Goal: Task Accomplishment & Management: Manage account settings

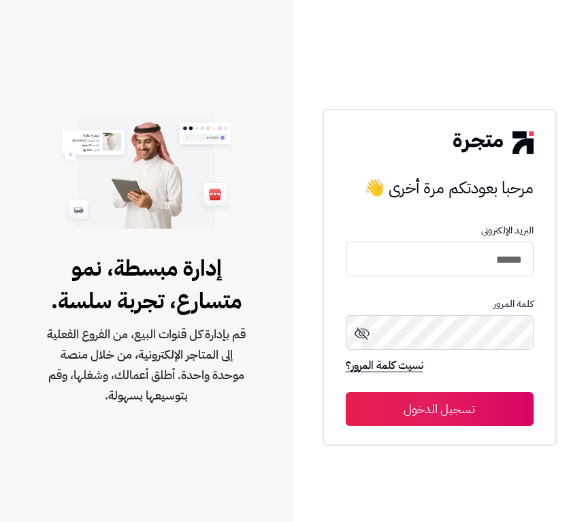
type input "******"
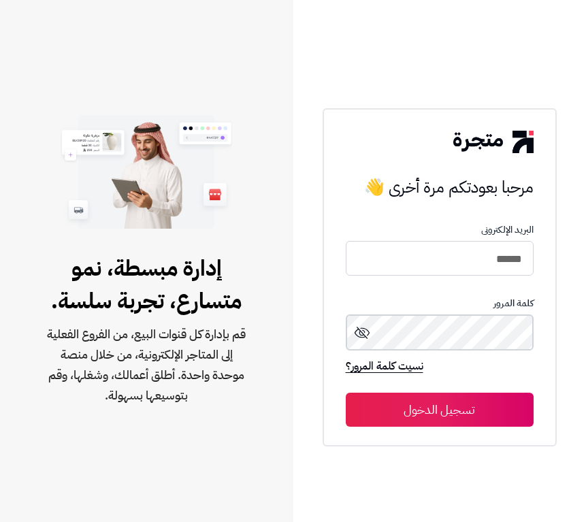
click at [346, 393] on button "تسجيل الدخول" at bounding box center [440, 410] width 188 height 34
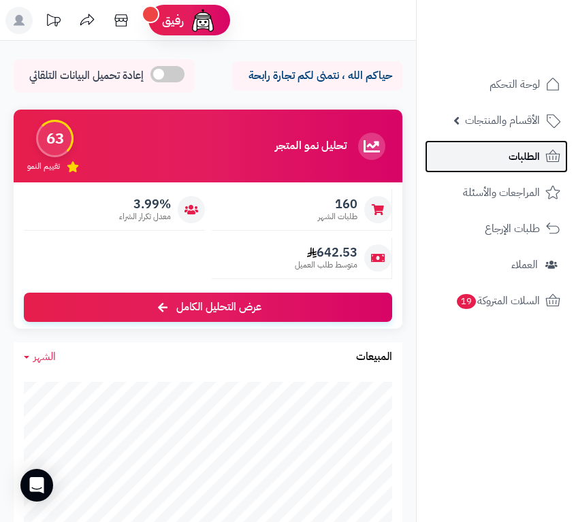
click at [535, 163] on span "الطلبات" at bounding box center [524, 156] width 31 height 19
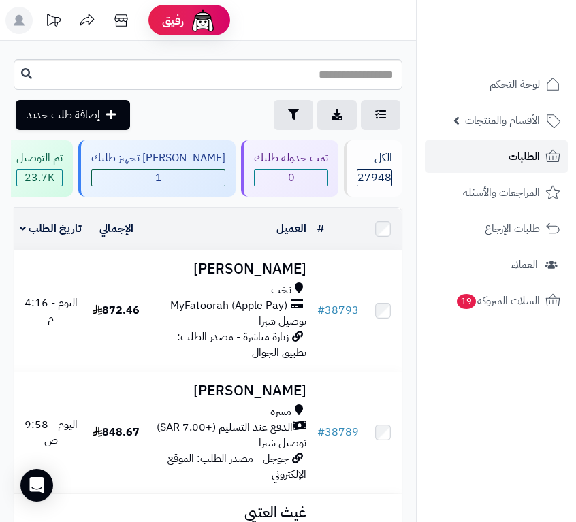
click at [498, 161] on link "الطلبات" at bounding box center [496, 156] width 143 height 33
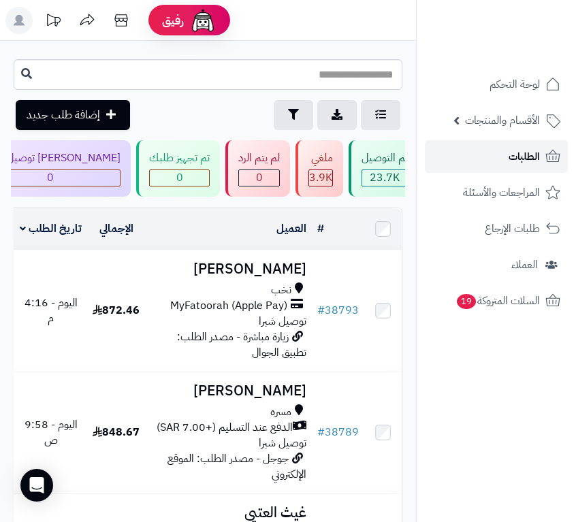
click at [536, 158] on span "الطلبات" at bounding box center [524, 156] width 31 height 19
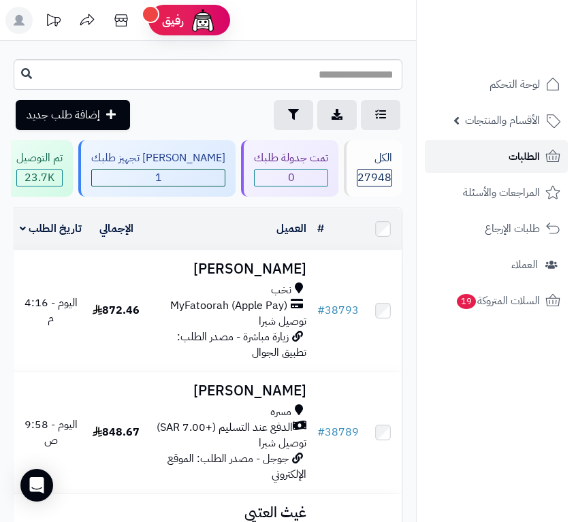
click at [536, 157] on span "الطلبات" at bounding box center [524, 156] width 31 height 19
click at [511, 155] on span "الطلبات" at bounding box center [524, 156] width 31 height 19
click at [515, 164] on span "الطلبات" at bounding box center [524, 156] width 31 height 19
click at [542, 154] on link "الطلبات" at bounding box center [496, 156] width 143 height 33
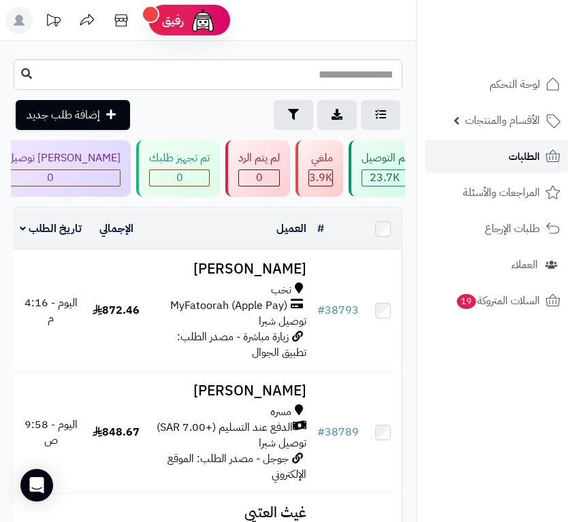
click at [515, 163] on span "الطلبات" at bounding box center [524, 156] width 31 height 19
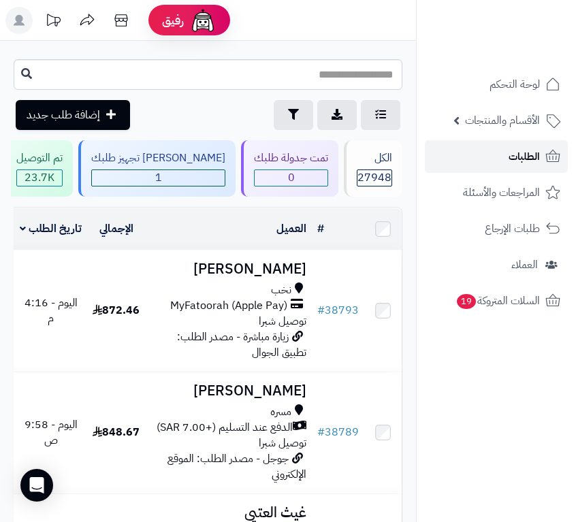
click at [530, 151] on span "الطلبات" at bounding box center [524, 156] width 31 height 19
click at [506, 155] on link "الطلبات" at bounding box center [496, 156] width 143 height 33
click at [537, 160] on span "الطلبات" at bounding box center [524, 156] width 31 height 19
click at [513, 154] on span "الطلبات" at bounding box center [524, 156] width 31 height 19
click at [505, 158] on link "الطلبات" at bounding box center [496, 156] width 143 height 33
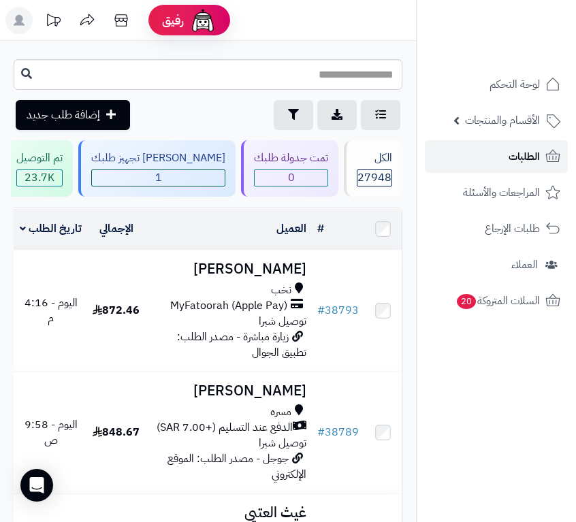
click at [498, 161] on link "الطلبات" at bounding box center [496, 156] width 143 height 33
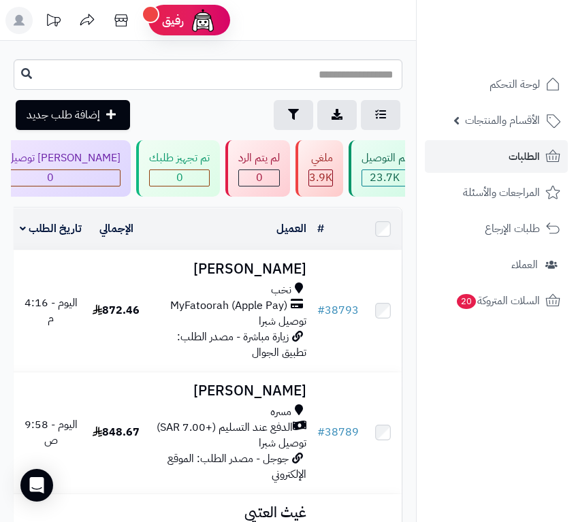
scroll to position [0, -438]
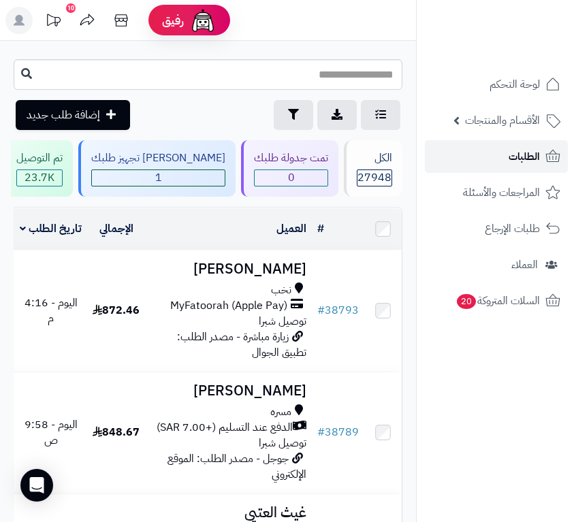
click at [502, 159] on link "الطلبات" at bounding box center [496, 156] width 143 height 33
click at [529, 153] on span "الطلبات" at bounding box center [524, 156] width 31 height 19
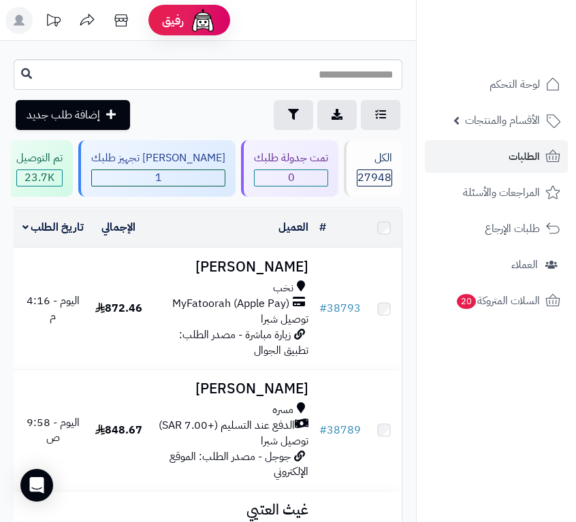
click at [229, 316] on td "سماح الحسن نخب MyFatoorah (Apple Pay) توصيل شبرا زيارة مباشرة - مصدر الطلب: تطب…" at bounding box center [231, 309] width 166 height 121
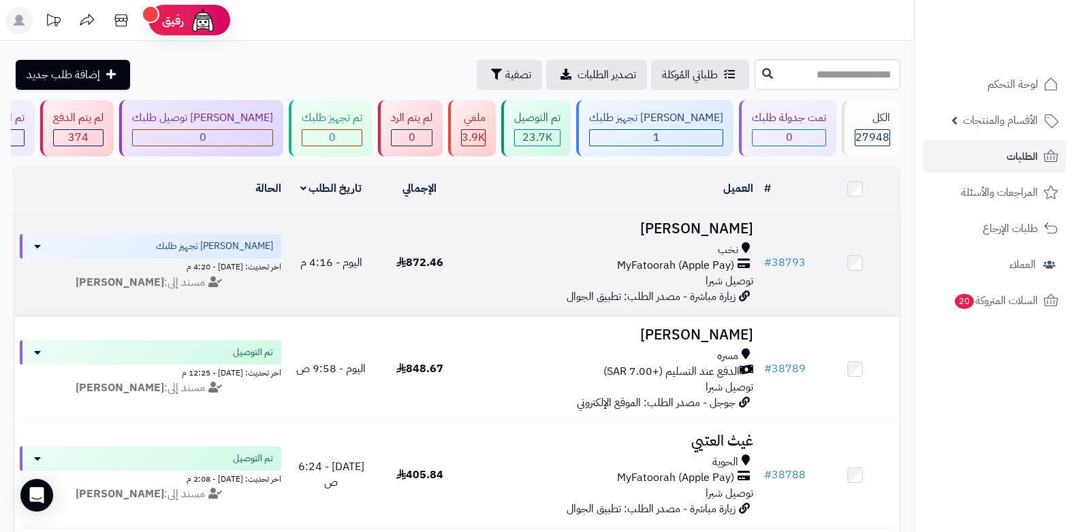
click at [575, 249] on div "نخب" at bounding box center [611, 250] width 284 height 16
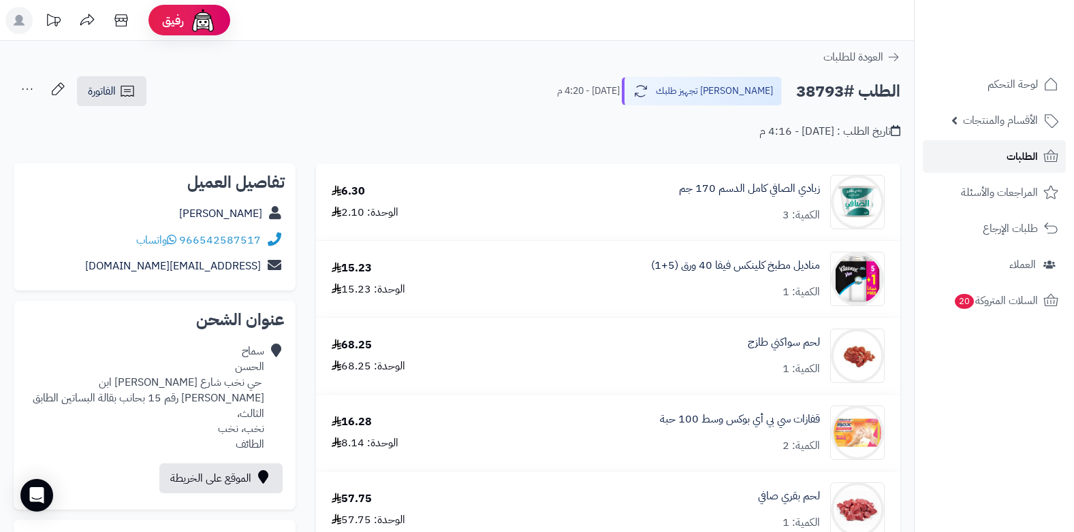
click at [1013, 156] on span "الطلبات" at bounding box center [1021, 156] width 31 height 19
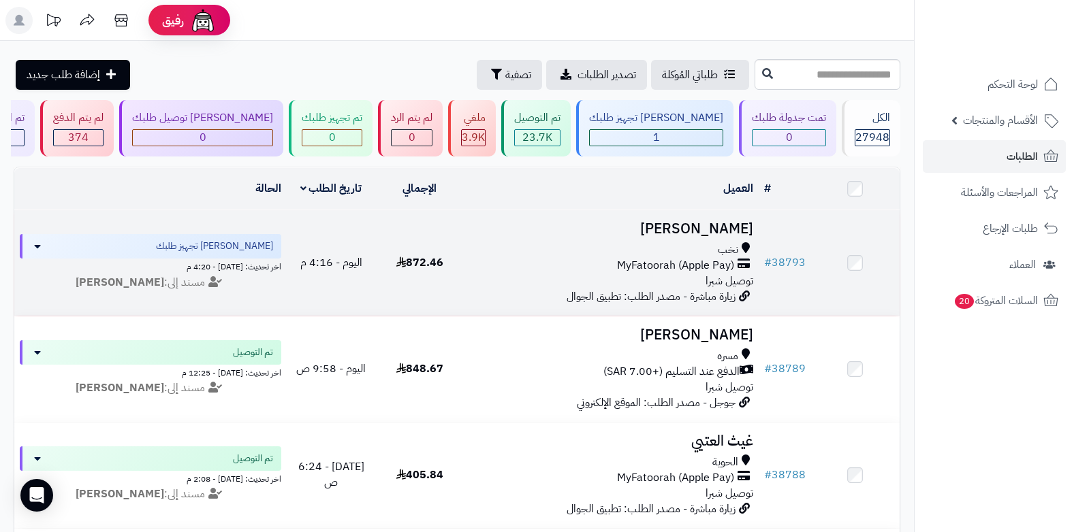
click at [726, 262] on span "MyFatoorah (Apple Pay)" at bounding box center [675, 266] width 117 height 16
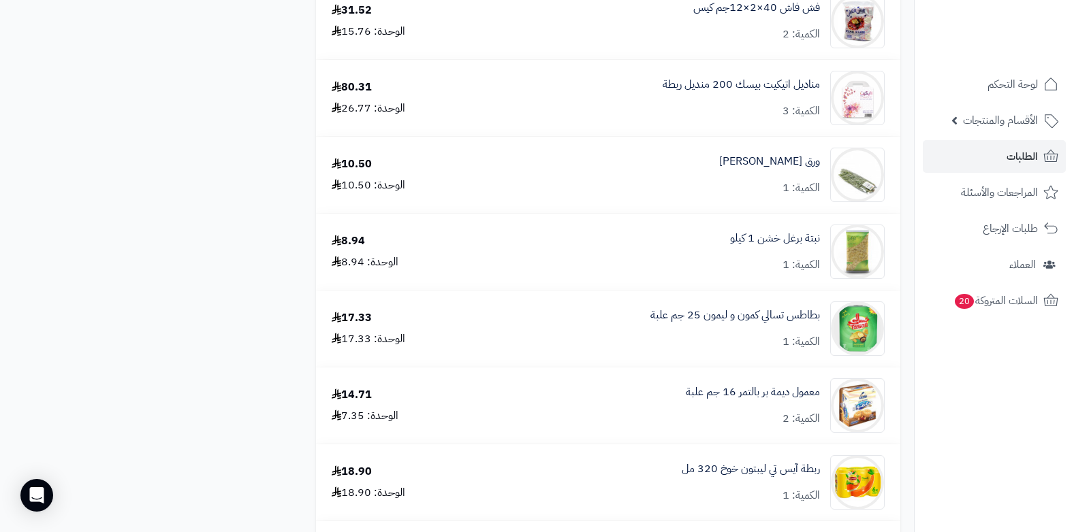
scroll to position [16, 0]
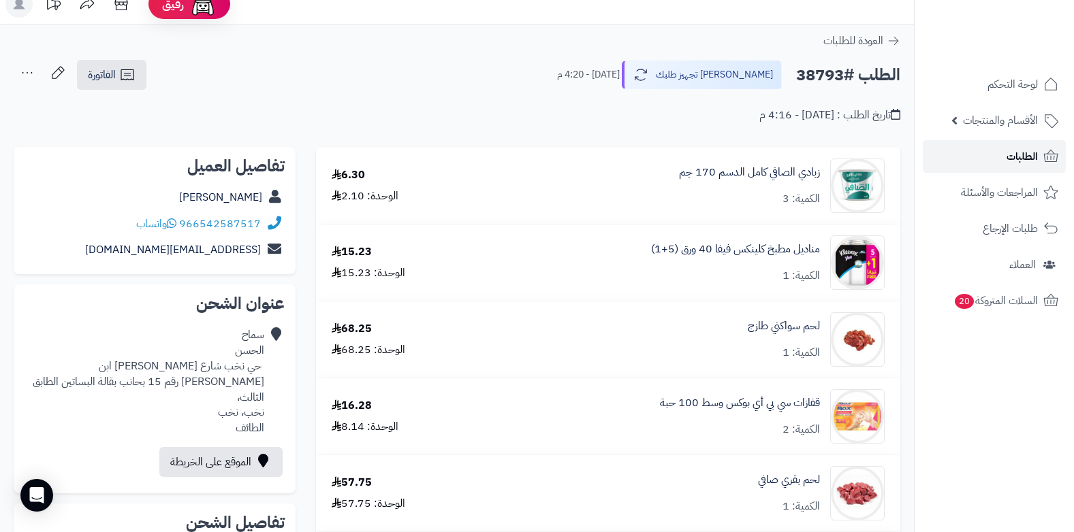
click at [979, 153] on link "الطلبات" at bounding box center [994, 156] width 143 height 33
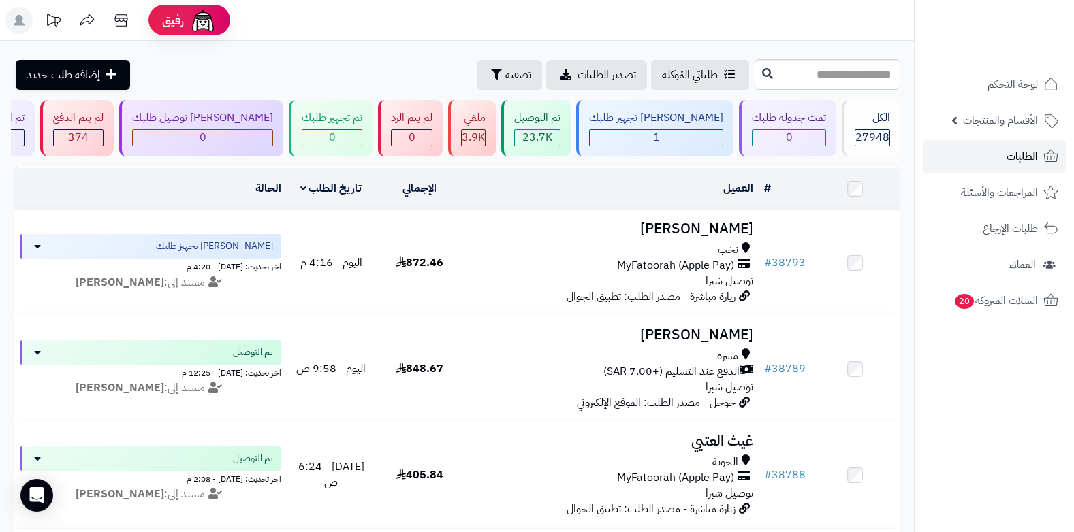
click at [996, 155] on link "الطلبات" at bounding box center [994, 156] width 143 height 33
click at [1034, 147] on span "الطلبات" at bounding box center [1021, 156] width 31 height 19
click at [1011, 160] on span "الطلبات" at bounding box center [1021, 156] width 31 height 19
click at [1003, 159] on link "الطلبات" at bounding box center [994, 156] width 143 height 33
click at [1026, 160] on span "الطلبات" at bounding box center [1021, 156] width 31 height 19
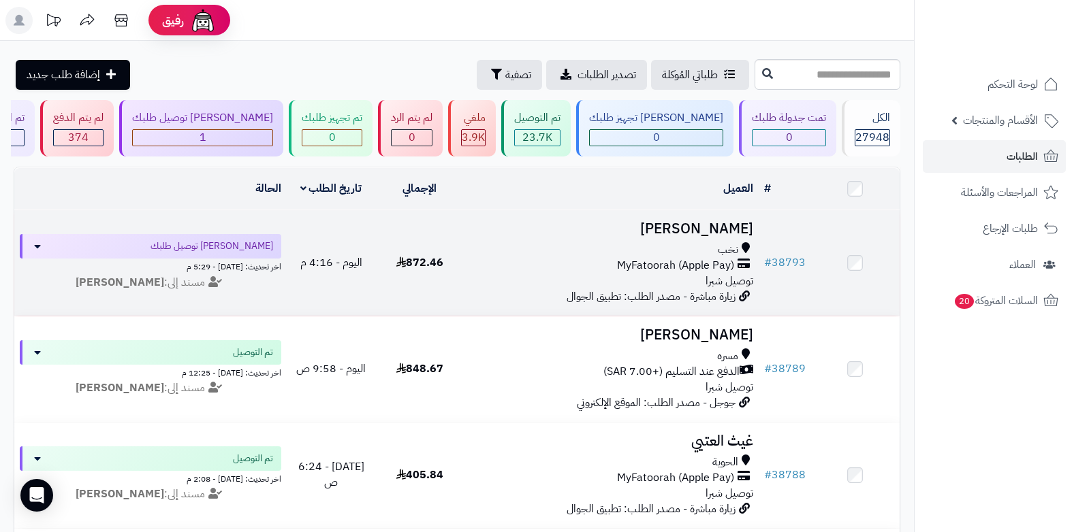
click at [677, 263] on span "MyFatoorah (Apple Pay)" at bounding box center [675, 266] width 117 height 16
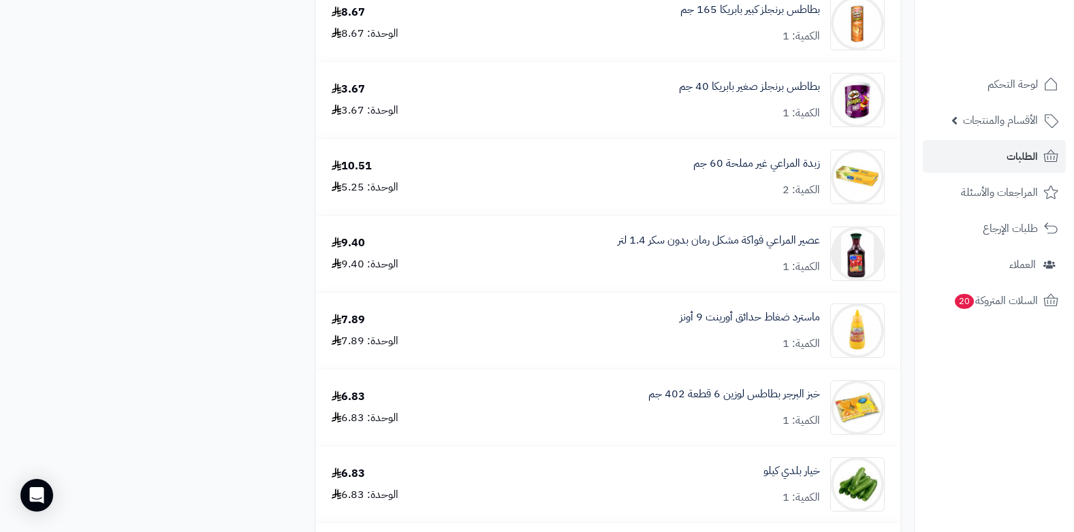
scroll to position [3813, 0]
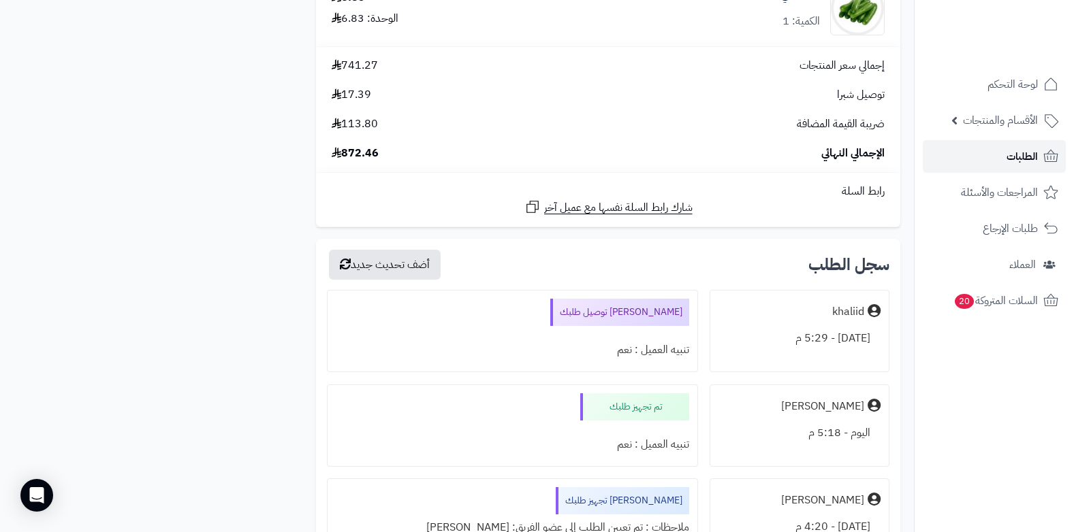
click at [991, 153] on link "الطلبات" at bounding box center [994, 156] width 143 height 33
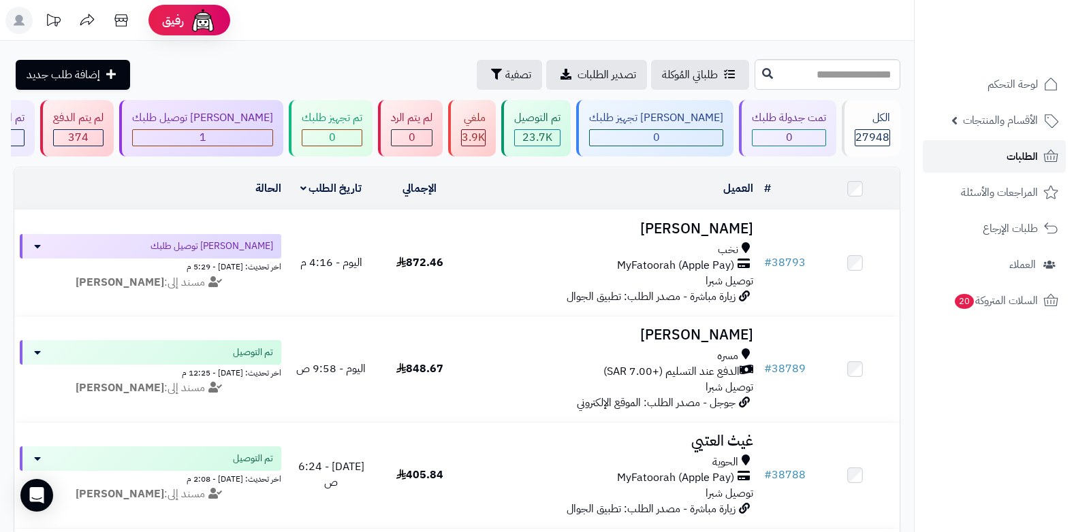
click at [1004, 160] on link "الطلبات" at bounding box center [994, 156] width 143 height 33
click at [1018, 151] on span "الطلبات" at bounding box center [1021, 156] width 31 height 19
click at [983, 168] on link "الطلبات" at bounding box center [994, 156] width 143 height 33
click at [1018, 157] on span "الطلبات" at bounding box center [1021, 156] width 31 height 19
click at [1015, 151] on span "الطلبات" at bounding box center [1021, 156] width 31 height 19
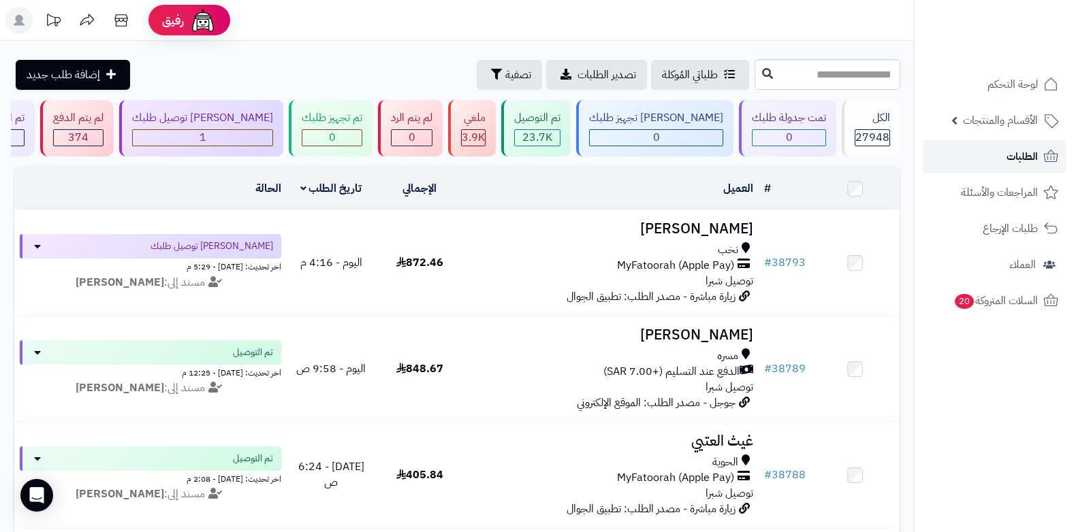
click at [1014, 159] on span "الطلبات" at bounding box center [1021, 156] width 31 height 19
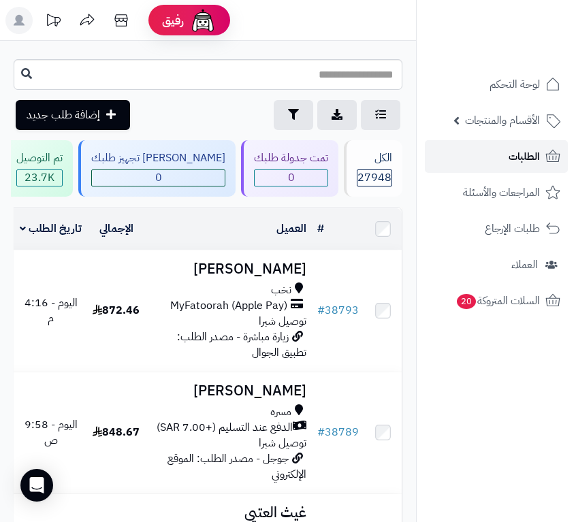
click at [515, 150] on span "الطلبات" at bounding box center [524, 156] width 31 height 19
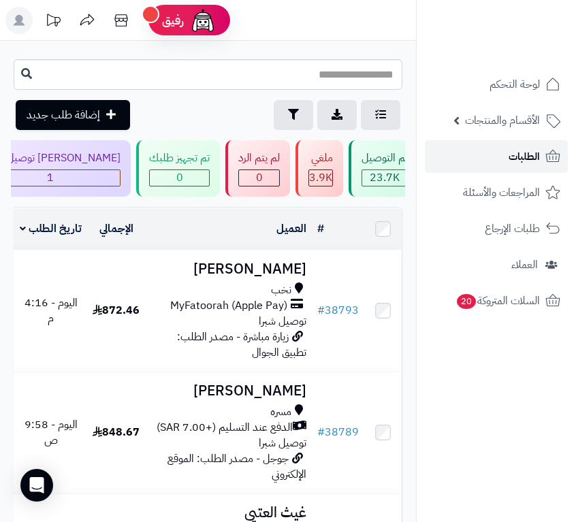
click at [505, 159] on link "الطلبات" at bounding box center [496, 156] width 143 height 33
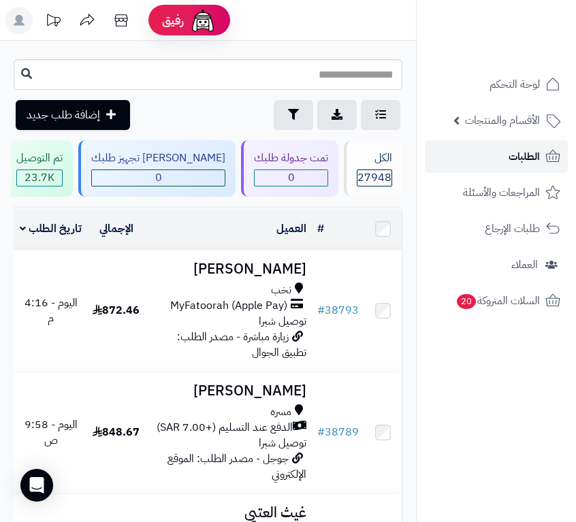
click at [531, 161] on span "الطلبات" at bounding box center [524, 156] width 31 height 19
click at [535, 155] on span "الطلبات" at bounding box center [524, 156] width 31 height 19
click at [526, 164] on span "الطلبات" at bounding box center [524, 156] width 31 height 19
click at [535, 154] on span "الطلبات" at bounding box center [524, 156] width 31 height 19
click at [531, 157] on span "الطلبات" at bounding box center [524, 156] width 31 height 19
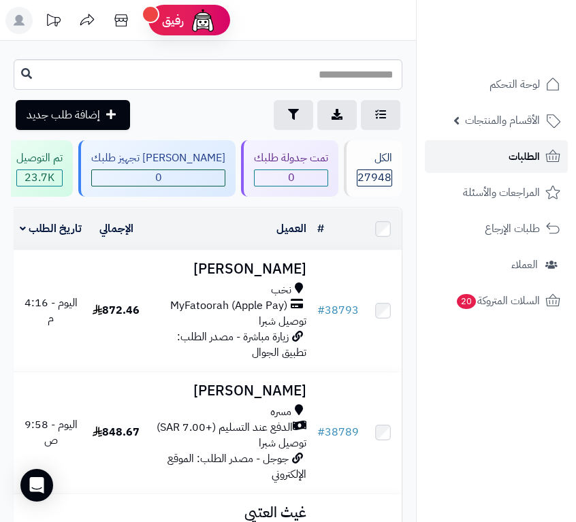
click at [508, 154] on link "الطلبات" at bounding box center [496, 156] width 143 height 33
click at [527, 159] on span "الطلبات" at bounding box center [524, 156] width 31 height 19
click at [507, 148] on link "الطلبات" at bounding box center [496, 156] width 143 height 33
click at [479, 165] on link "الطلبات" at bounding box center [496, 156] width 143 height 33
click at [501, 153] on link "الطلبات" at bounding box center [496, 156] width 143 height 33
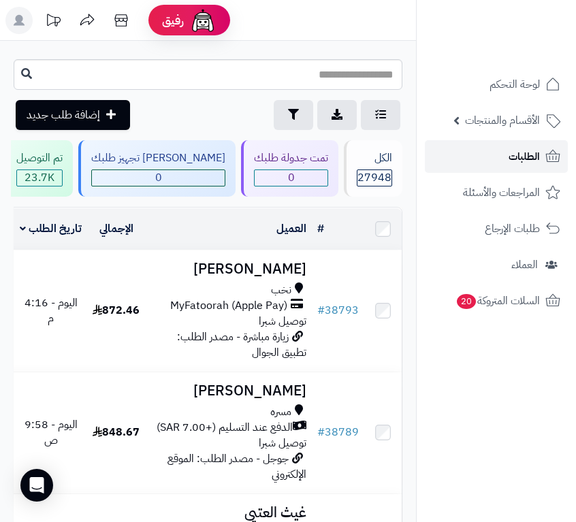
click at [488, 145] on link "الطلبات" at bounding box center [496, 156] width 143 height 33
click at [505, 157] on link "الطلبات" at bounding box center [496, 156] width 143 height 33
click at [520, 157] on span "الطلبات" at bounding box center [524, 156] width 31 height 19
click at [528, 159] on span "الطلبات" at bounding box center [524, 156] width 31 height 19
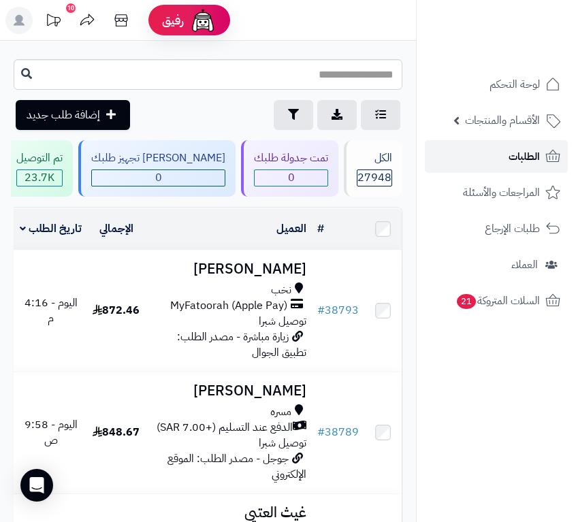
click at [537, 162] on span "الطلبات" at bounding box center [524, 156] width 31 height 19
click at [524, 161] on span "الطلبات" at bounding box center [524, 156] width 31 height 19
click at [523, 157] on span "الطلبات" at bounding box center [524, 156] width 31 height 19
click at [502, 163] on link "الطلبات" at bounding box center [496, 156] width 143 height 33
click at [527, 159] on span "الطلبات" at bounding box center [524, 156] width 31 height 19
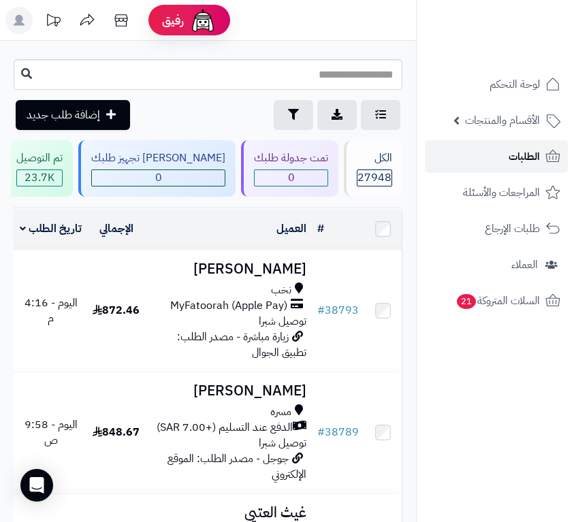
click at [526, 145] on link "الطلبات" at bounding box center [496, 156] width 143 height 33
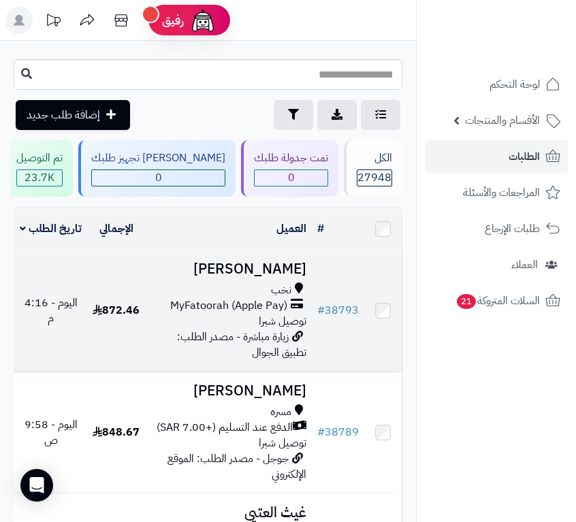
click at [240, 314] on span "MyFatoorah (Apple Pay)" at bounding box center [228, 306] width 117 height 16
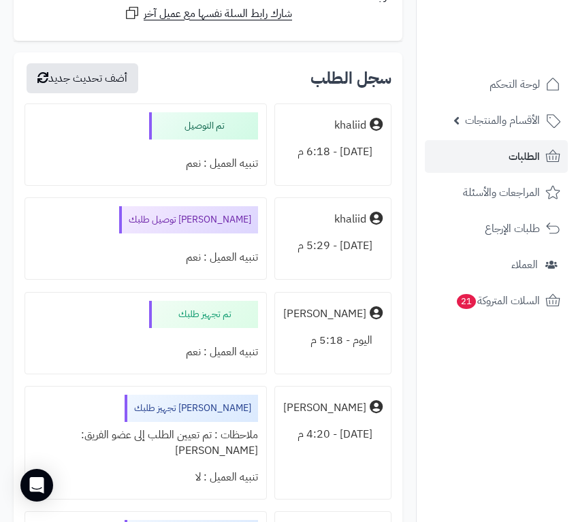
scroll to position [7259, 0]
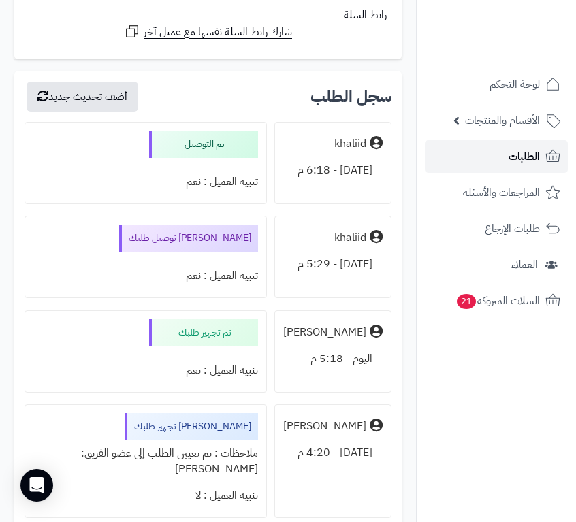
click at [499, 161] on link "الطلبات" at bounding box center [496, 156] width 143 height 33
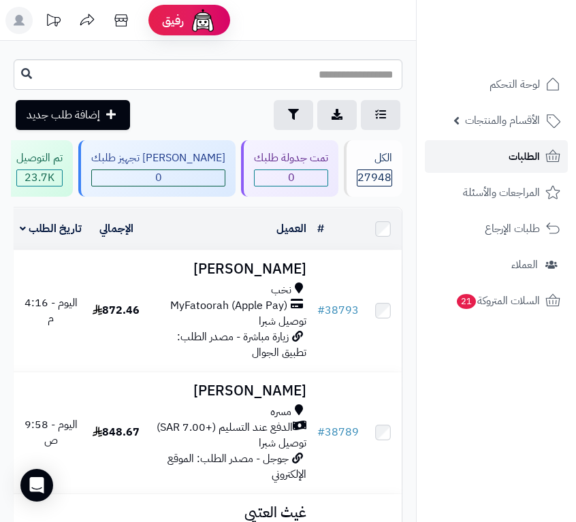
click at [492, 154] on link "الطلبات" at bounding box center [496, 156] width 143 height 33
click at [491, 152] on link "الطلبات" at bounding box center [496, 156] width 143 height 33
click at [516, 155] on span "الطلبات" at bounding box center [524, 156] width 31 height 19
click at [511, 155] on span "الطلبات" at bounding box center [524, 156] width 31 height 19
click at [507, 150] on link "الطلبات" at bounding box center [496, 156] width 143 height 33
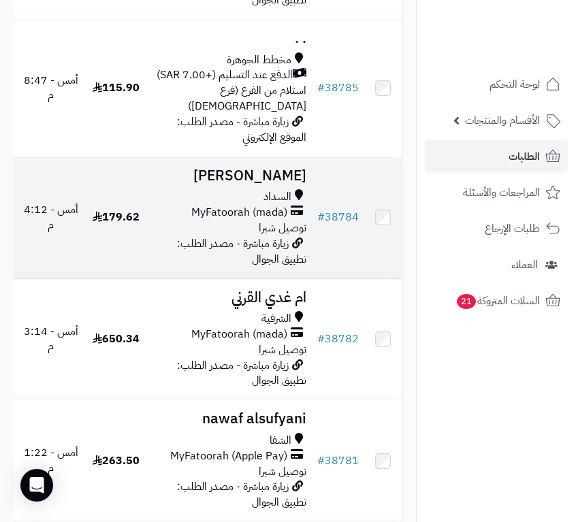
scroll to position [749, 0]
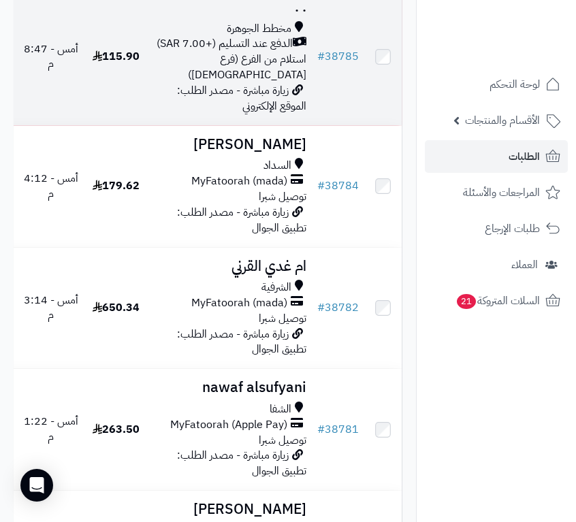
click at [146, 125] on td "115.90" at bounding box center [116, 56] width 59 height 137
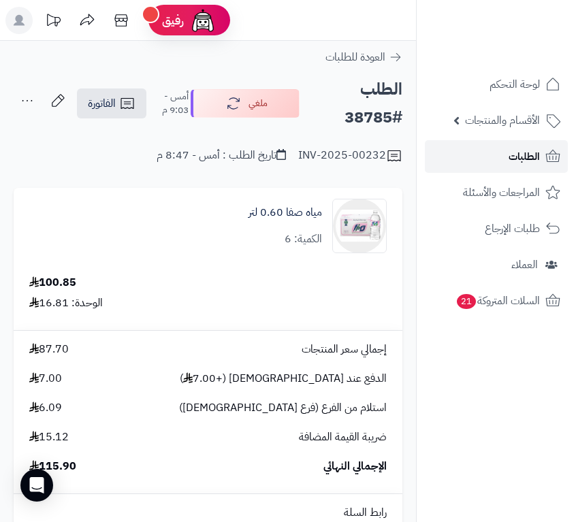
click at [498, 159] on link "الطلبات" at bounding box center [496, 156] width 143 height 33
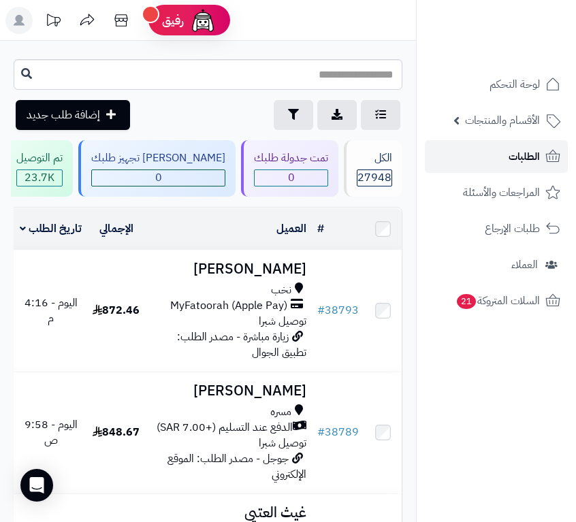
click at [508, 157] on link "الطلبات" at bounding box center [496, 156] width 143 height 33
click at [490, 162] on link "الطلبات" at bounding box center [496, 156] width 143 height 33
click at [529, 159] on span "الطلبات" at bounding box center [524, 156] width 31 height 19
click at [515, 161] on span "الطلبات" at bounding box center [524, 156] width 31 height 19
click at [508, 157] on link "الطلبات" at bounding box center [496, 156] width 143 height 33
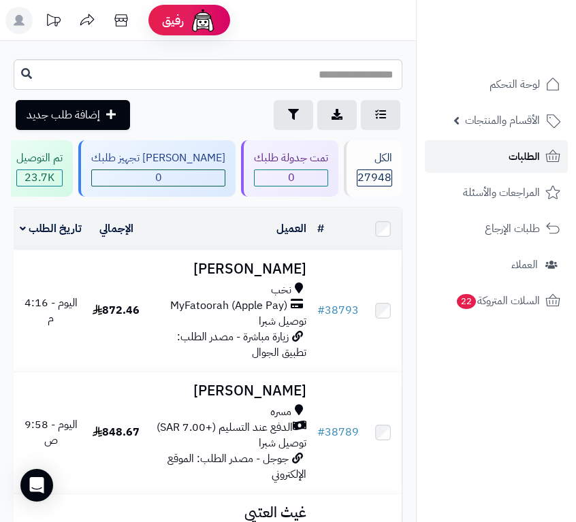
click at [494, 160] on link "الطلبات" at bounding box center [496, 156] width 143 height 33
click at [15, 11] on rect at bounding box center [18, 20] width 27 height 27
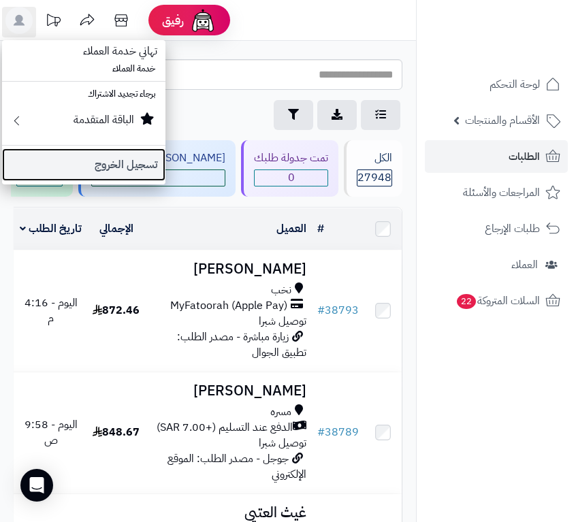
click at [95, 163] on link "تسجيل الخروج" at bounding box center [83, 164] width 163 height 33
